Goal: Transaction & Acquisition: Purchase product/service

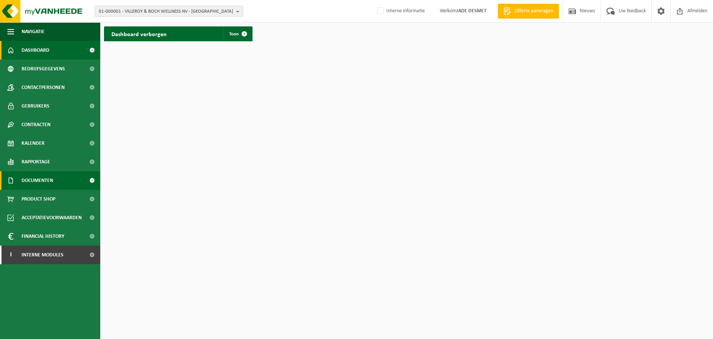
click at [53, 179] on span "Documenten" at bounding box center [38, 180] width 32 height 19
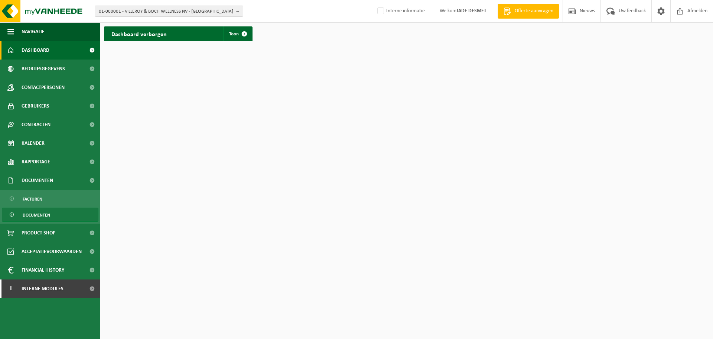
click at [76, 213] on link "Documenten" at bounding box center [50, 214] width 97 height 14
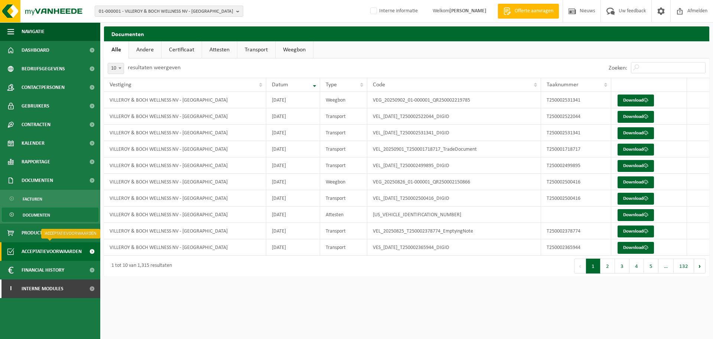
click at [67, 251] on span "Acceptatievoorwaarden" at bounding box center [52, 251] width 60 height 19
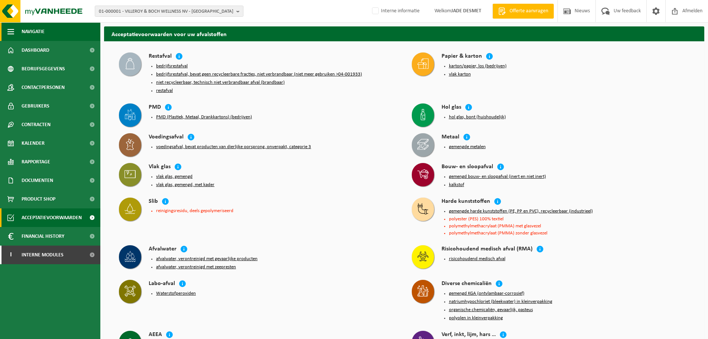
click at [13, 30] on span "button" at bounding box center [10, 31] width 7 height 19
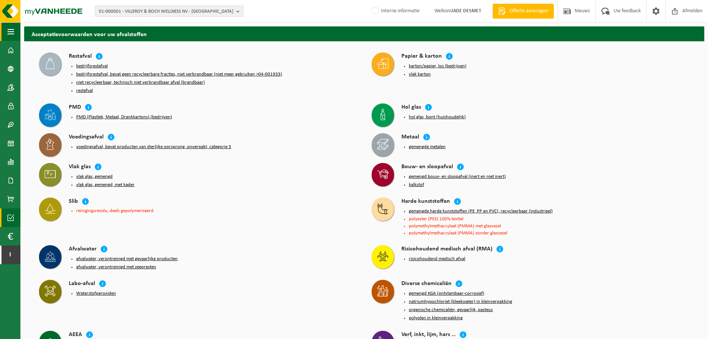
click at [13, 30] on span "button" at bounding box center [10, 31] width 7 height 19
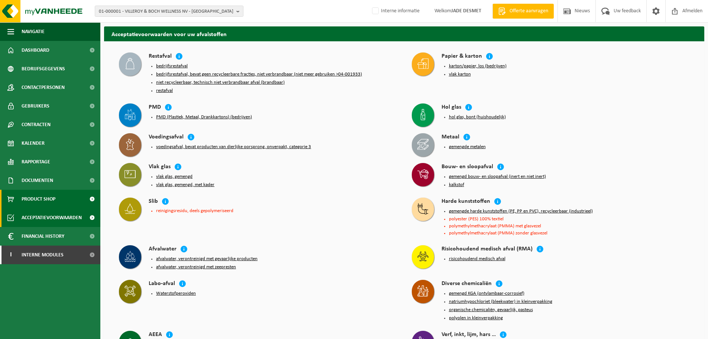
click at [39, 199] on span "Product Shop" at bounding box center [39, 199] width 34 height 19
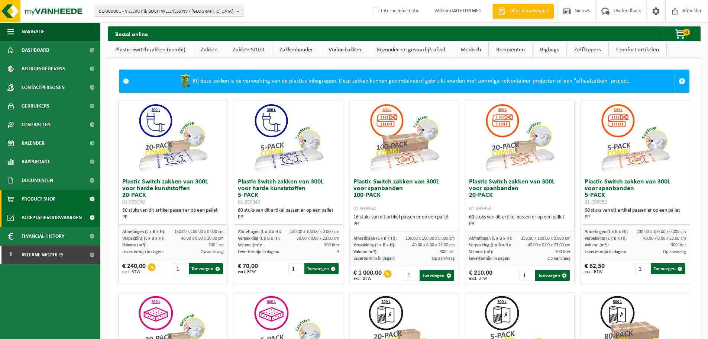
click at [39, 213] on span "Acceptatievoorwaarden" at bounding box center [52, 217] width 60 height 19
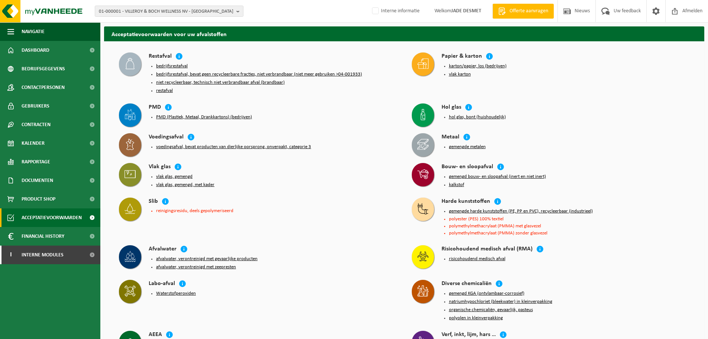
click at [103, 81] on div "Acceptatievoorwaarden voor uw afvalstoffen Restafval bedrijfsrestafval bedrijfs…" at bounding box center [404, 340] width 608 height 628
click at [44, 200] on span "Product Shop" at bounding box center [39, 199] width 34 height 19
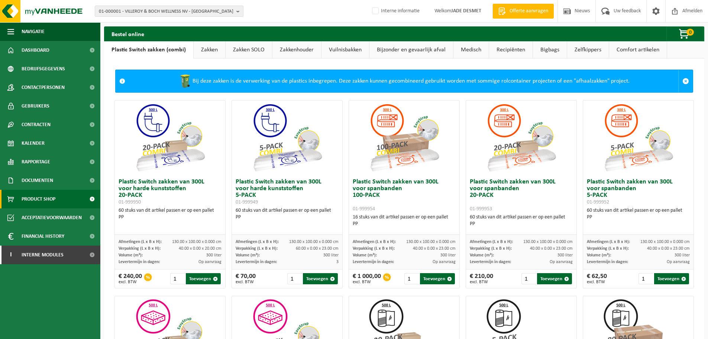
click at [334, 51] on link "Vuilnisbakken" at bounding box center [345, 49] width 48 height 17
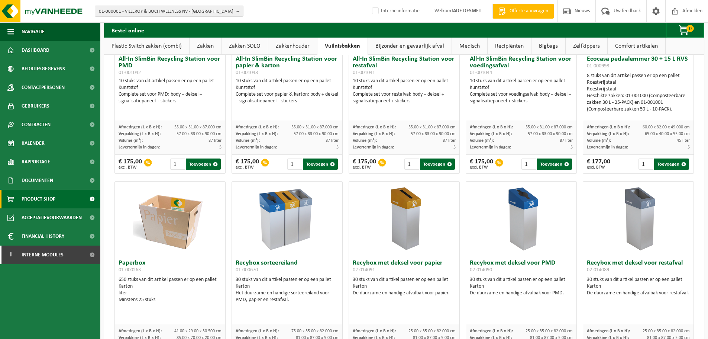
scroll to position [89, 0]
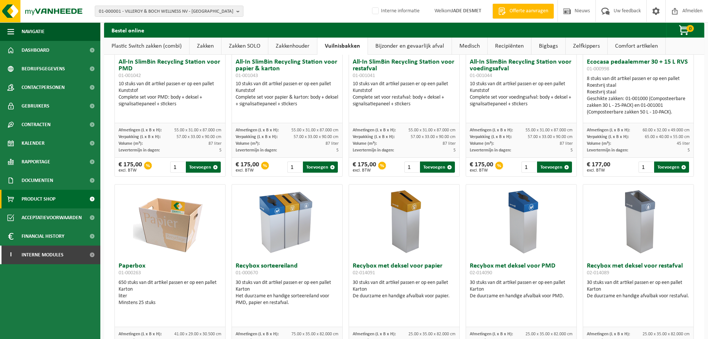
click at [307, 13] on div "01-000001 - VILLEROY & BOCH WELLNESS NV - [GEOGRAPHIC_DATA] 01-000001 - VILLERO…" at bounding box center [354, 11] width 708 height 23
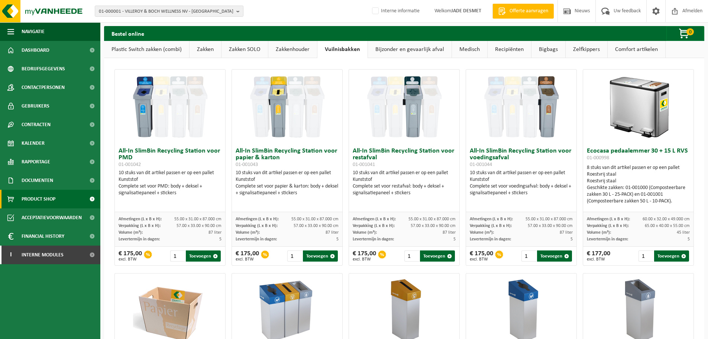
scroll to position [0, 0]
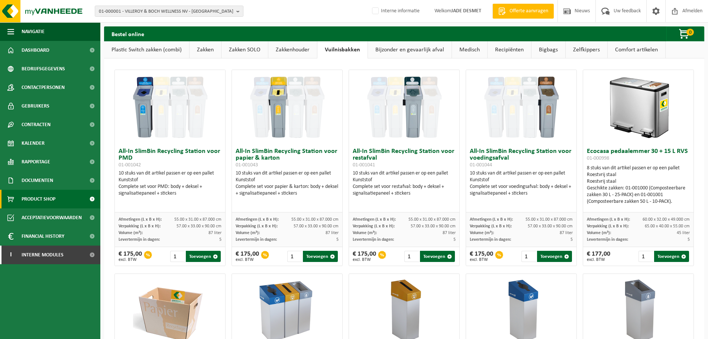
click at [315, 8] on div "01-000001 - VILLEROY & BOCH WELLNESS NV - [GEOGRAPHIC_DATA] 01-000001 - VILLERO…" at bounding box center [354, 11] width 708 height 23
